Goal: Task Accomplishment & Management: Use online tool/utility

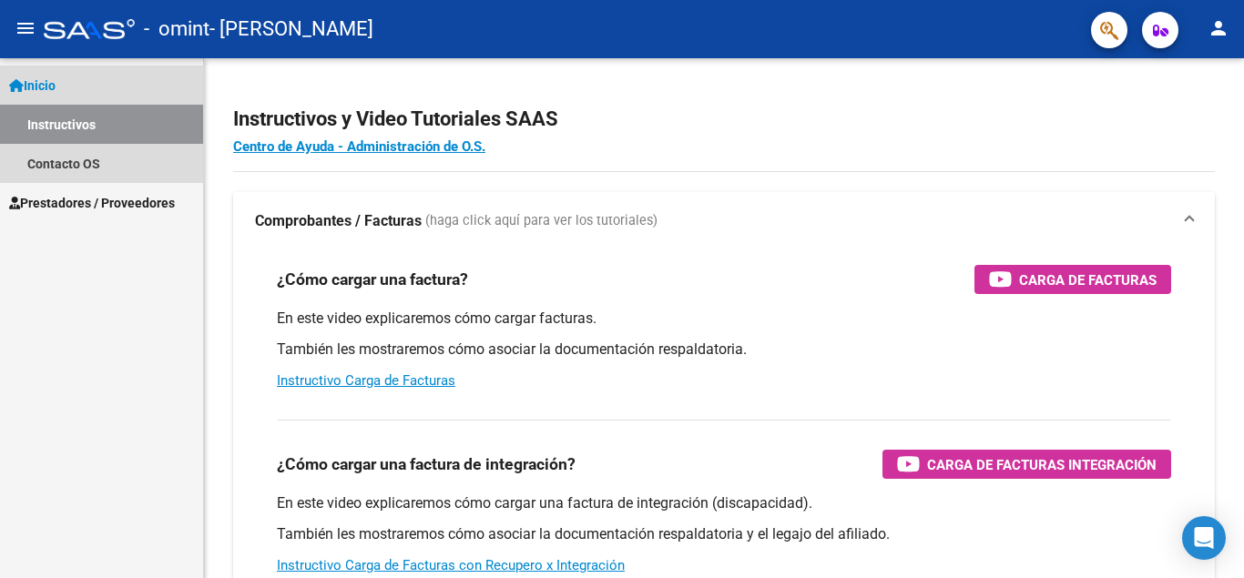
click at [80, 87] on link "Inicio" at bounding box center [101, 85] width 203 height 39
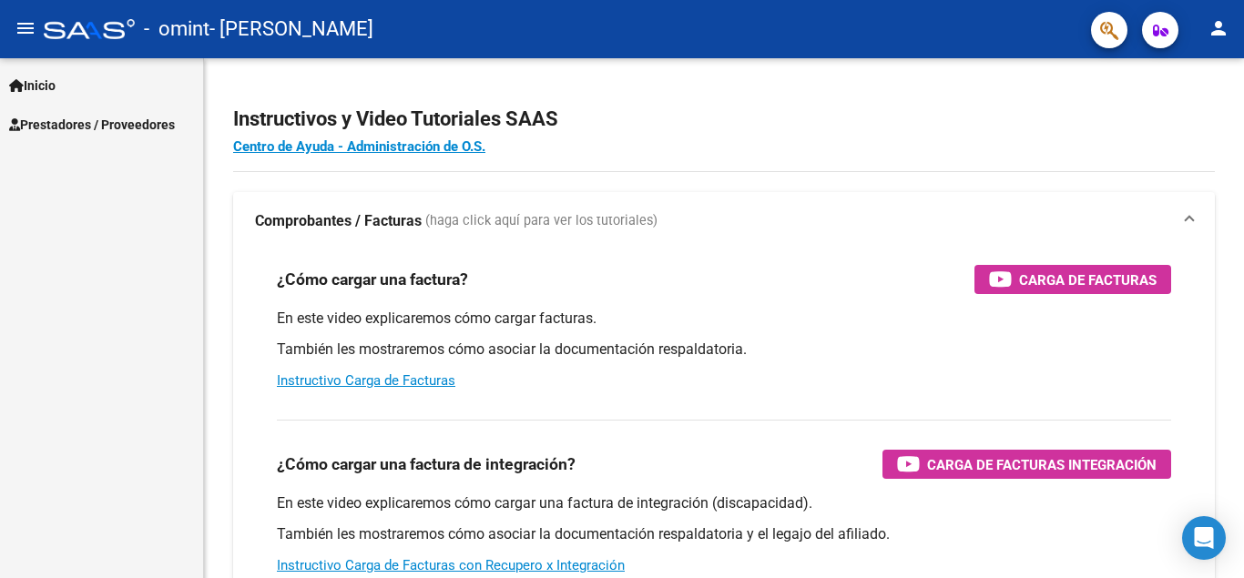
click at [1206, 32] on button "person" at bounding box center [1219, 29] width 36 height 36
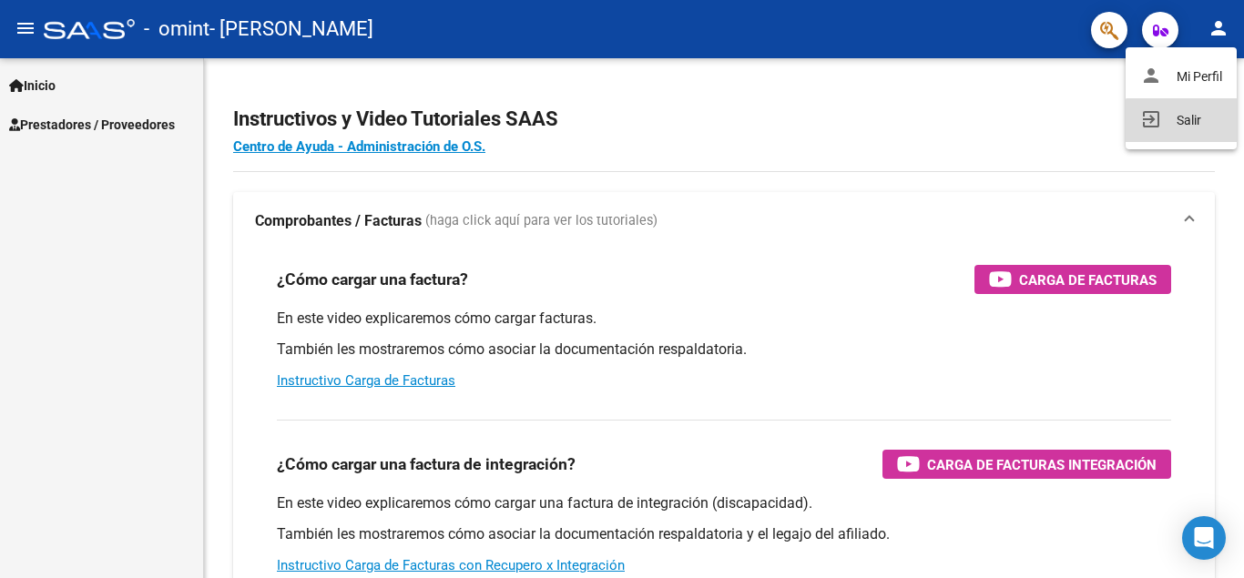
click at [1195, 123] on button "exit_to_app Salir" at bounding box center [1181, 120] width 111 height 44
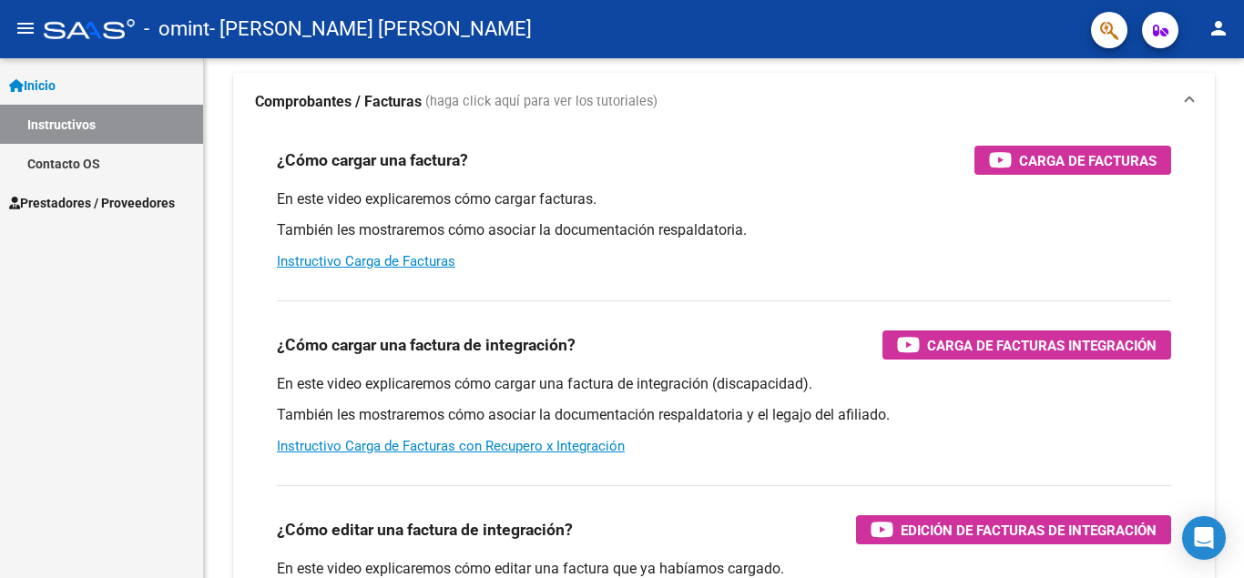
scroll to position [182, 0]
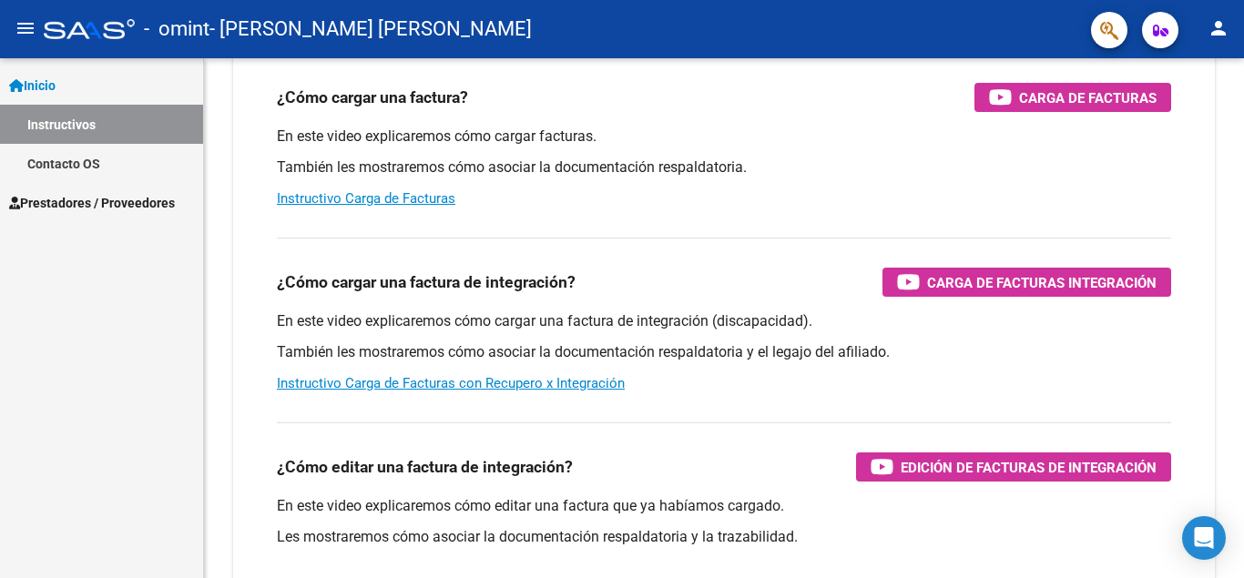
click at [49, 91] on span "Inicio" at bounding box center [32, 86] width 46 height 20
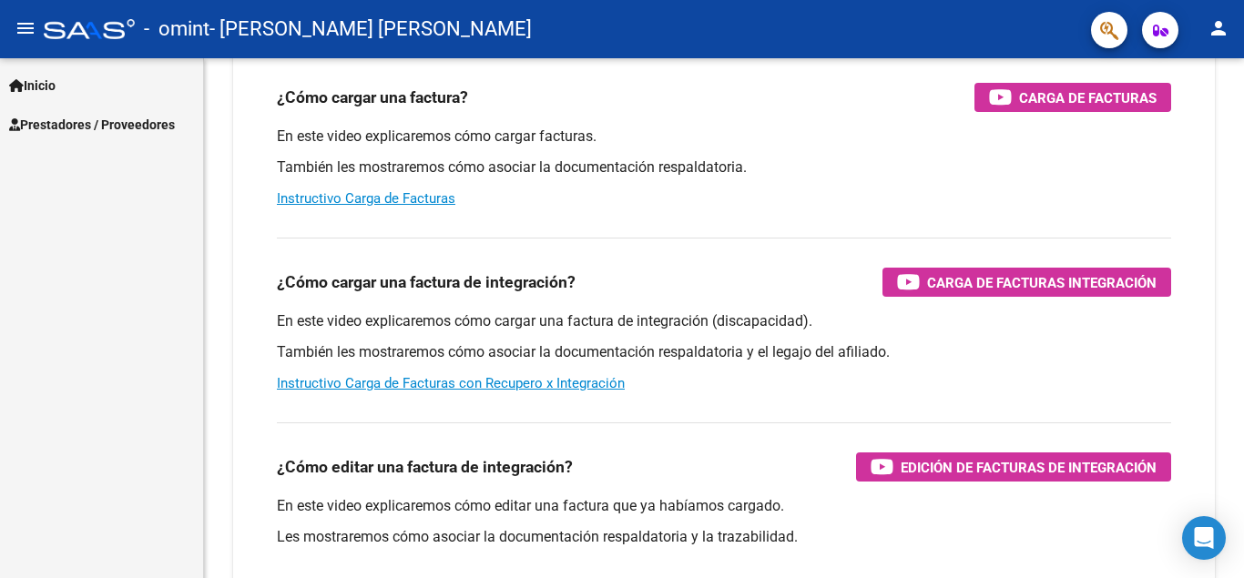
click at [81, 120] on span "Prestadores / Proveedores" at bounding box center [92, 125] width 166 height 20
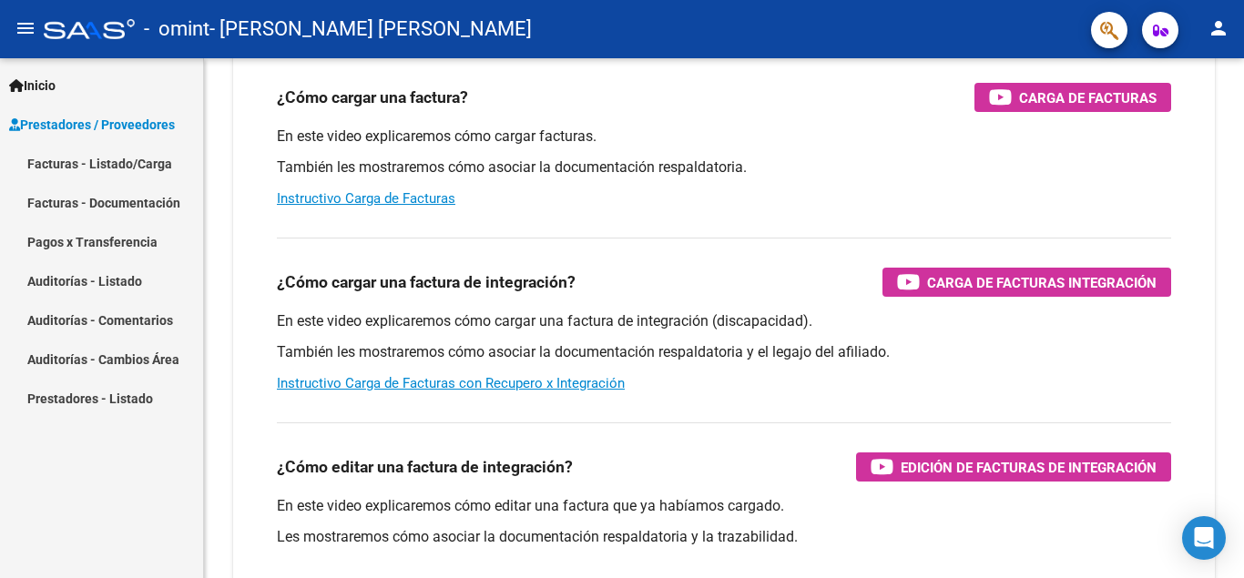
click at [85, 166] on link "Facturas - Listado/Carga" at bounding box center [101, 163] width 203 height 39
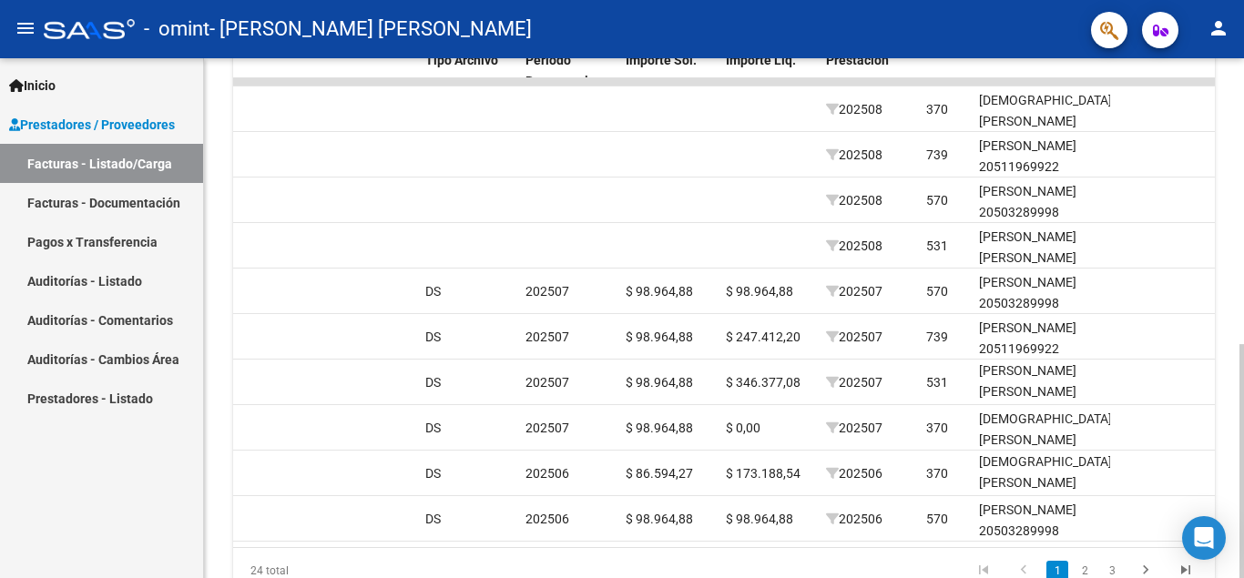
scroll to position [0, 1986]
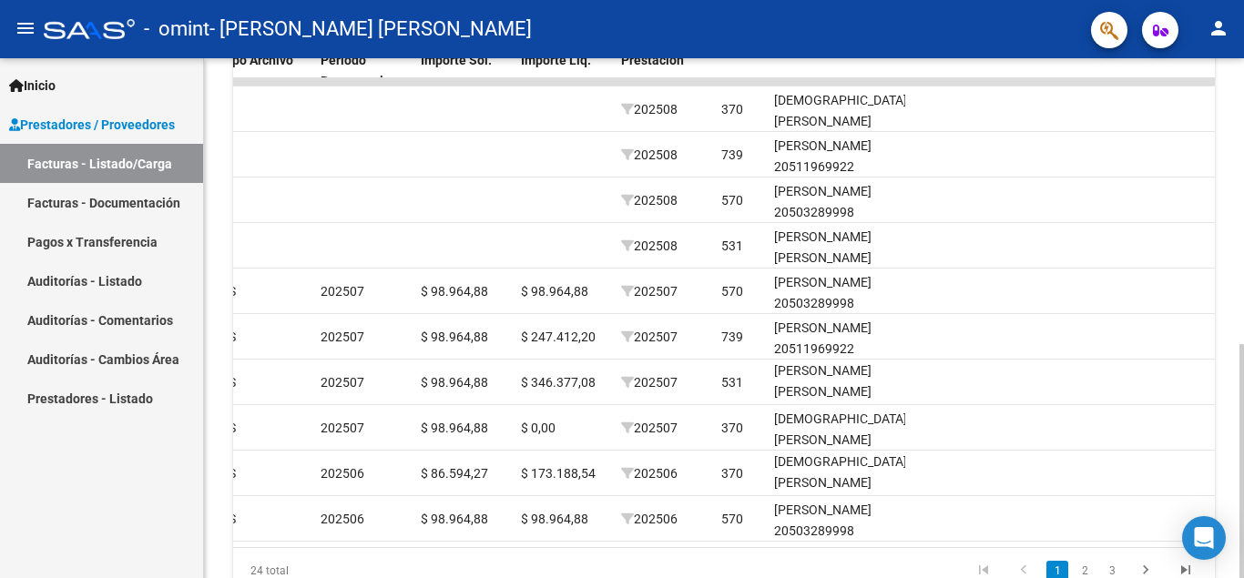
click at [1228, 535] on div at bounding box center [1242, 461] width 5 height 234
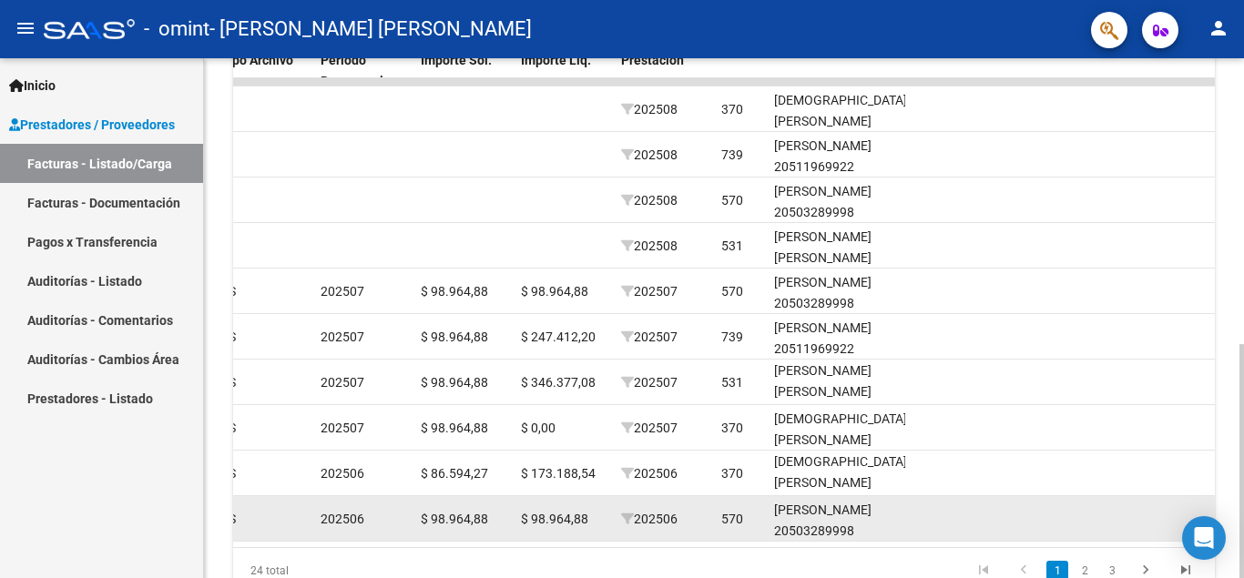
scroll to position [580, 0]
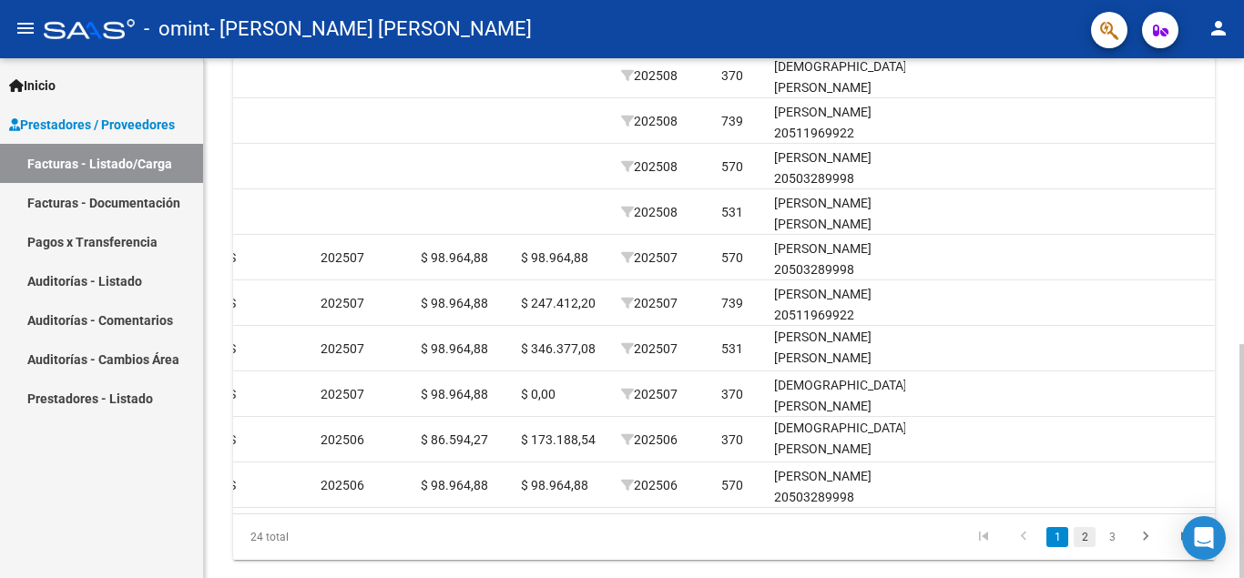
click at [1080, 547] on link "2" at bounding box center [1085, 537] width 22 height 20
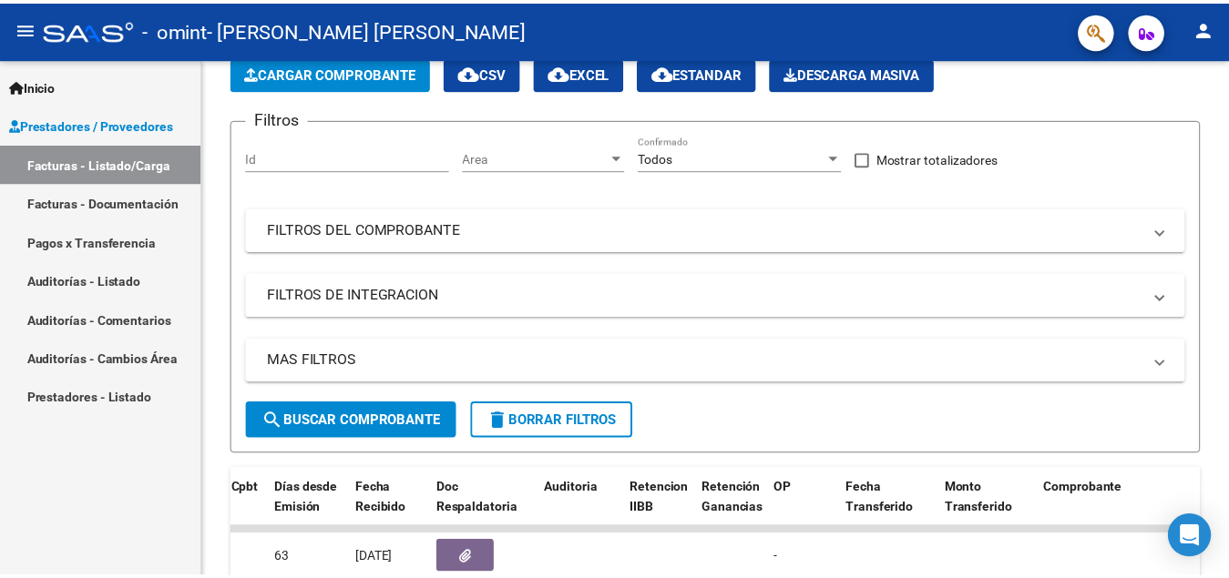
scroll to position [89, 0]
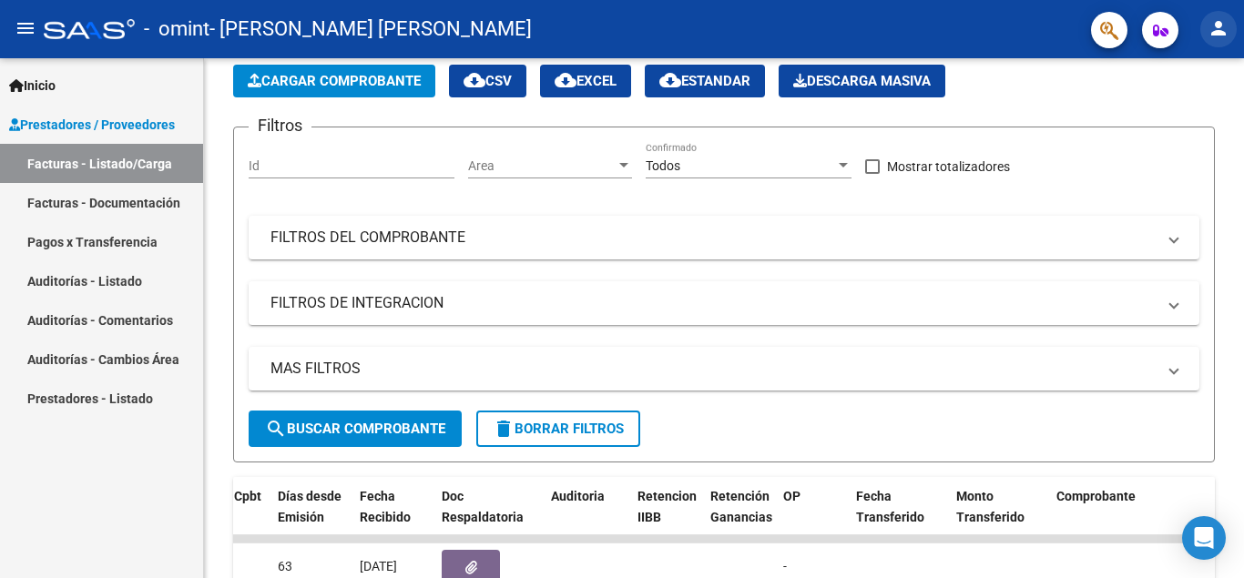
click at [1213, 24] on mat-icon "person" at bounding box center [1219, 28] width 22 height 22
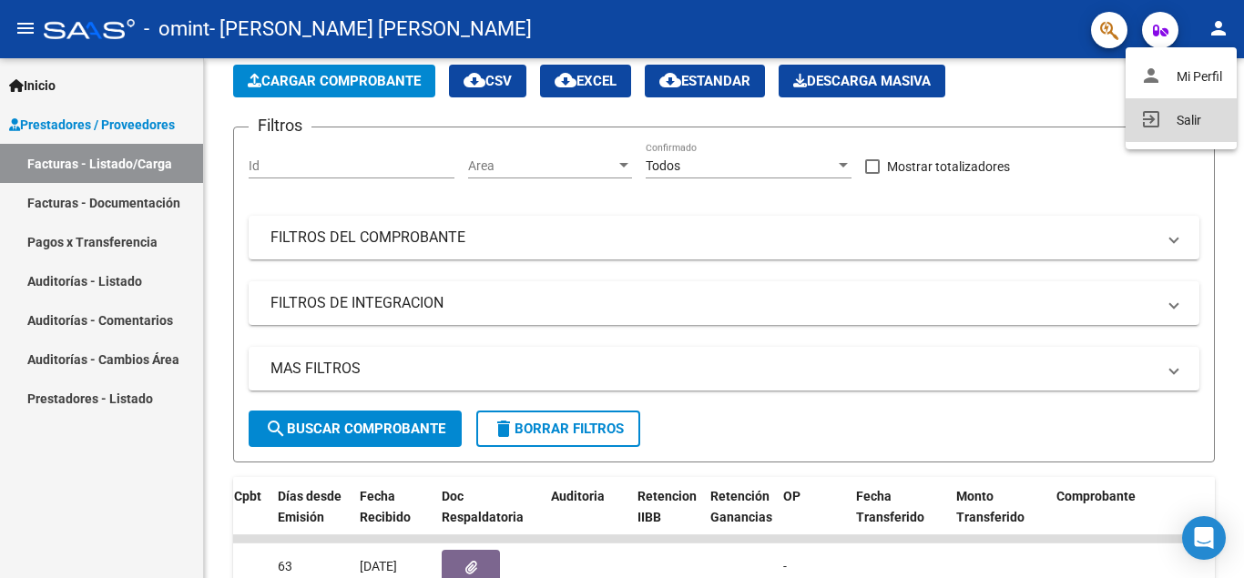
click at [1182, 113] on button "exit_to_app Salir" at bounding box center [1181, 120] width 111 height 44
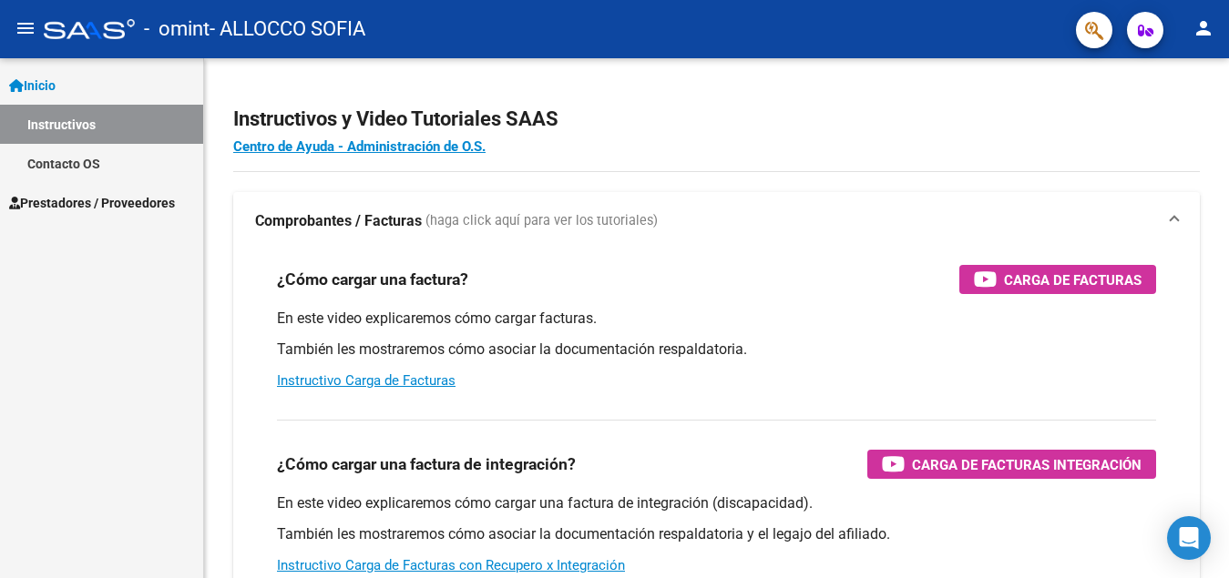
click at [697, 494] on p "En este video explicaremos cómo cargar una factura de integración (discapacidad…" at bounding box center [716, 504] width 879 height 20
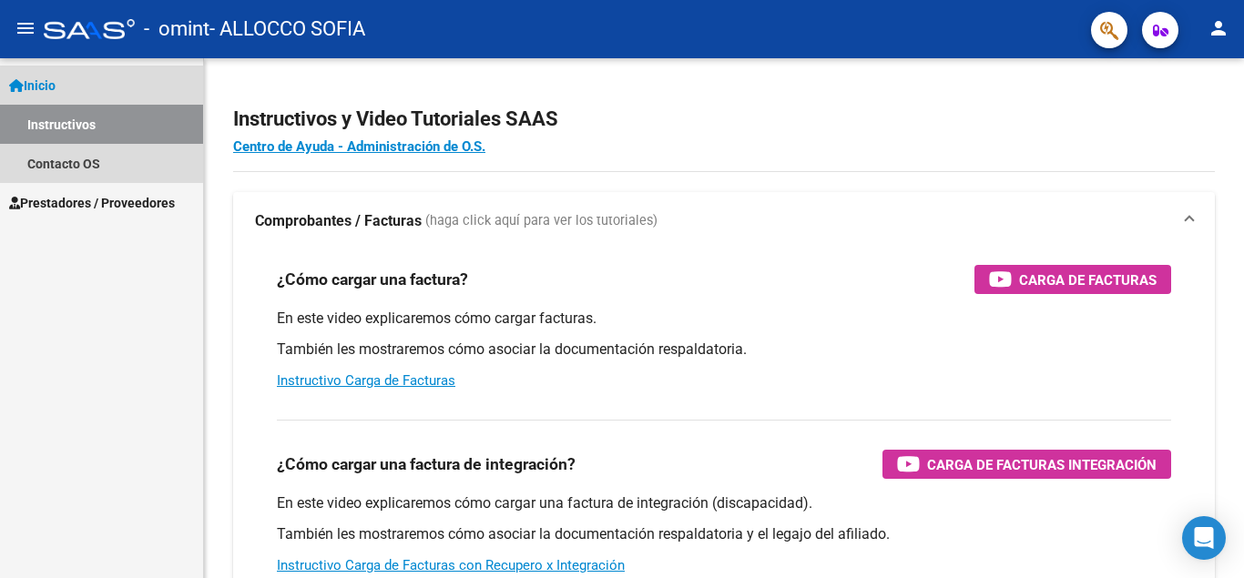
click at [67, 81] on link "Inicio" at bounding box center [101, 85] width 203 height 39
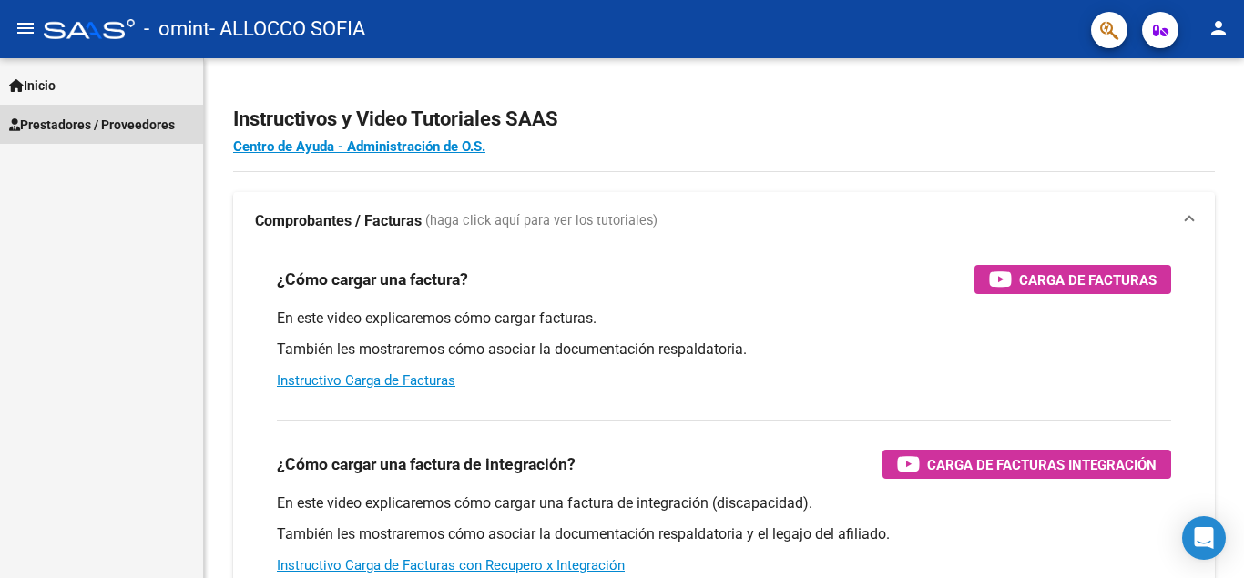
click at [74, 119] on span "Prestadores / Proveedores" at bounding box center [92, 125] width 166 height 20
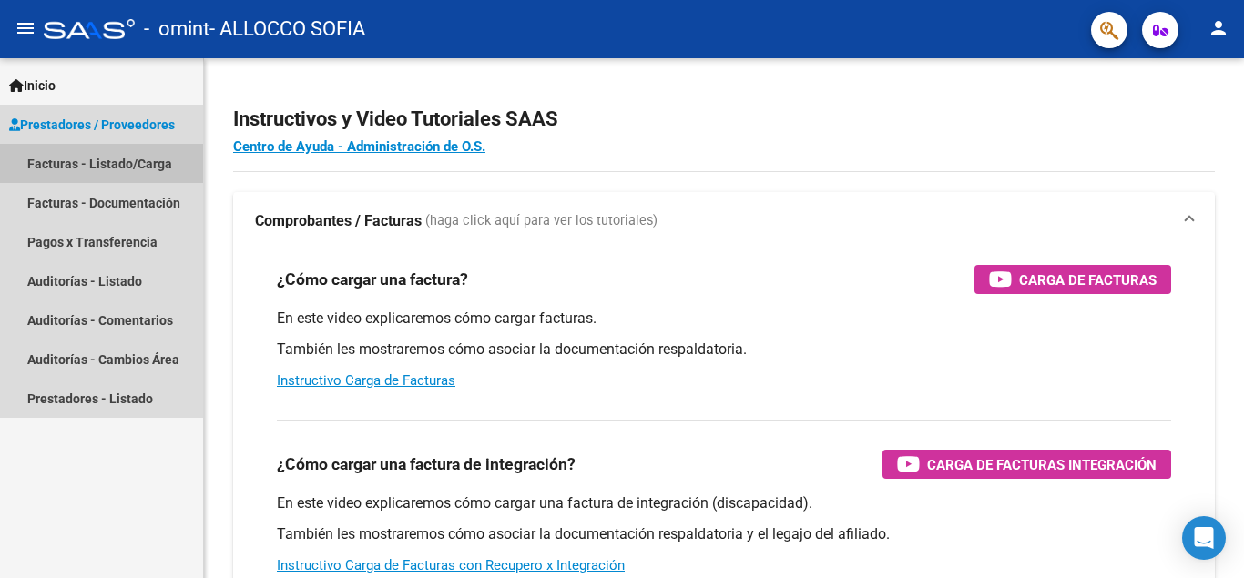
click at [77, 173] on link "Facturas - Listado/Carga" at bounding box center [101, 163] width 203 height 39
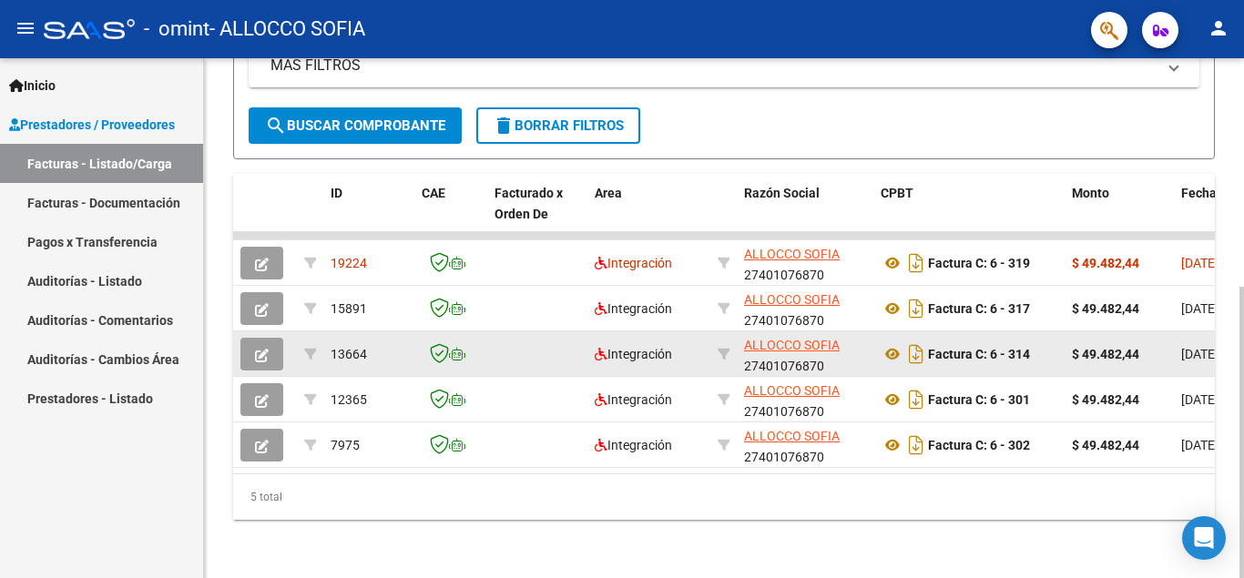
click at [260, 349] on icon "button" at bounding box center [262, 356] width 14 height 14
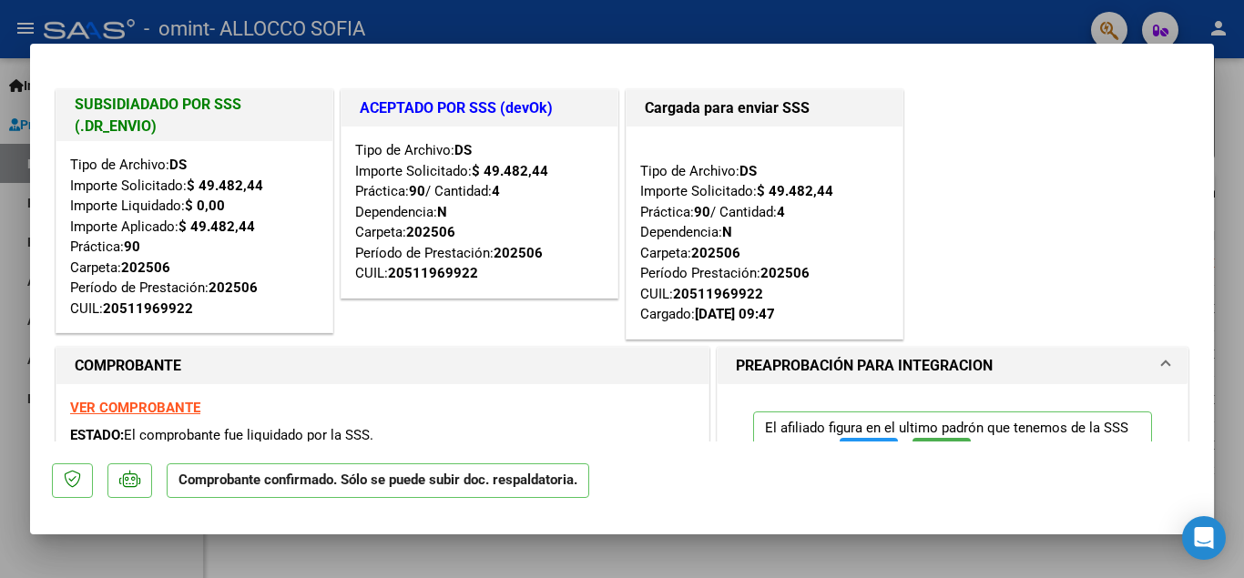
click at [676, 12] on div at bounding box center [622, 289] width 1244 height 578
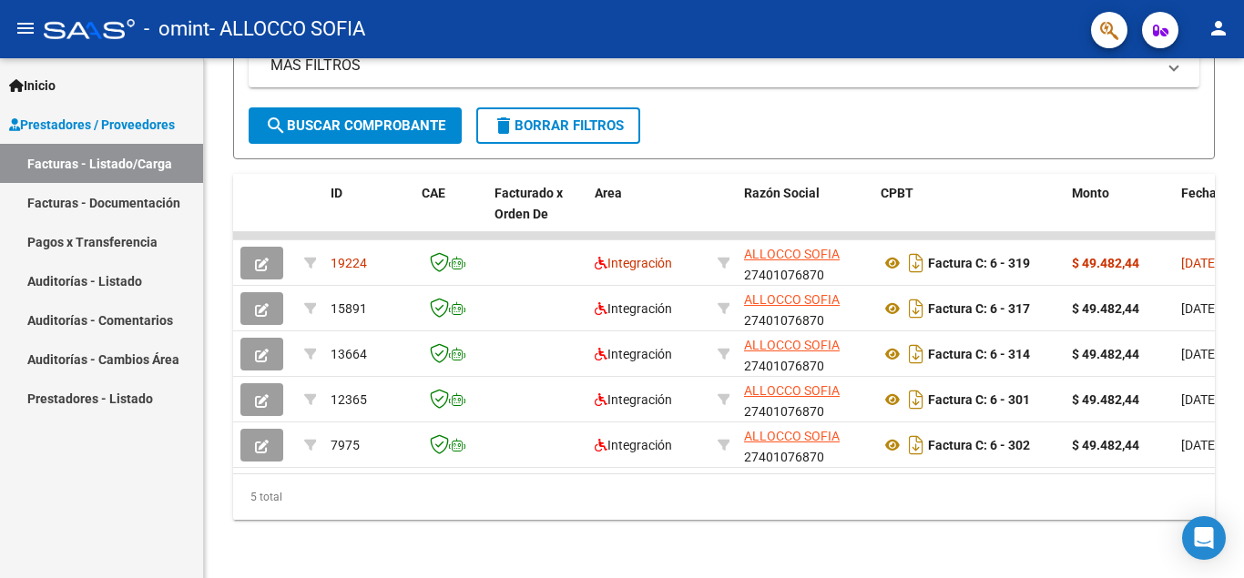
click at [1213, 27] on mat-icon "person" at bounding box center [1219, 28] width 22 height 22
click at [1193, 125] on button "exit_to_app Salir" at bounding box center [1181, 120] width 111 height 44
